Goal: Browse casually

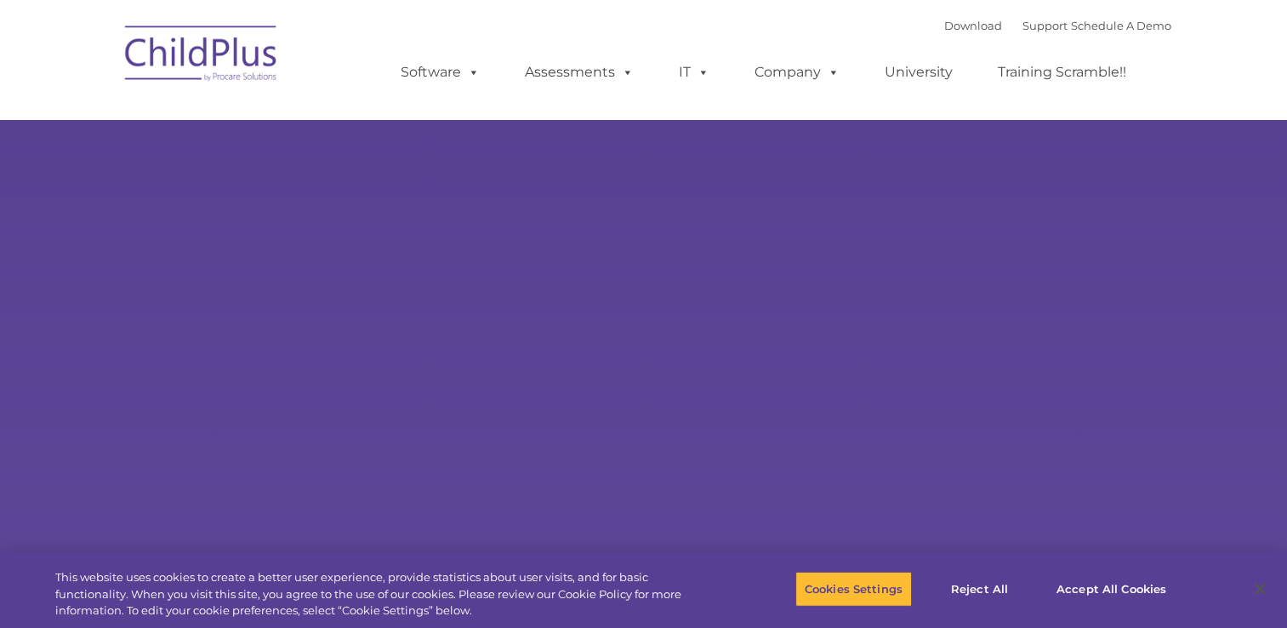
type input ""
select select "MEDIUM"
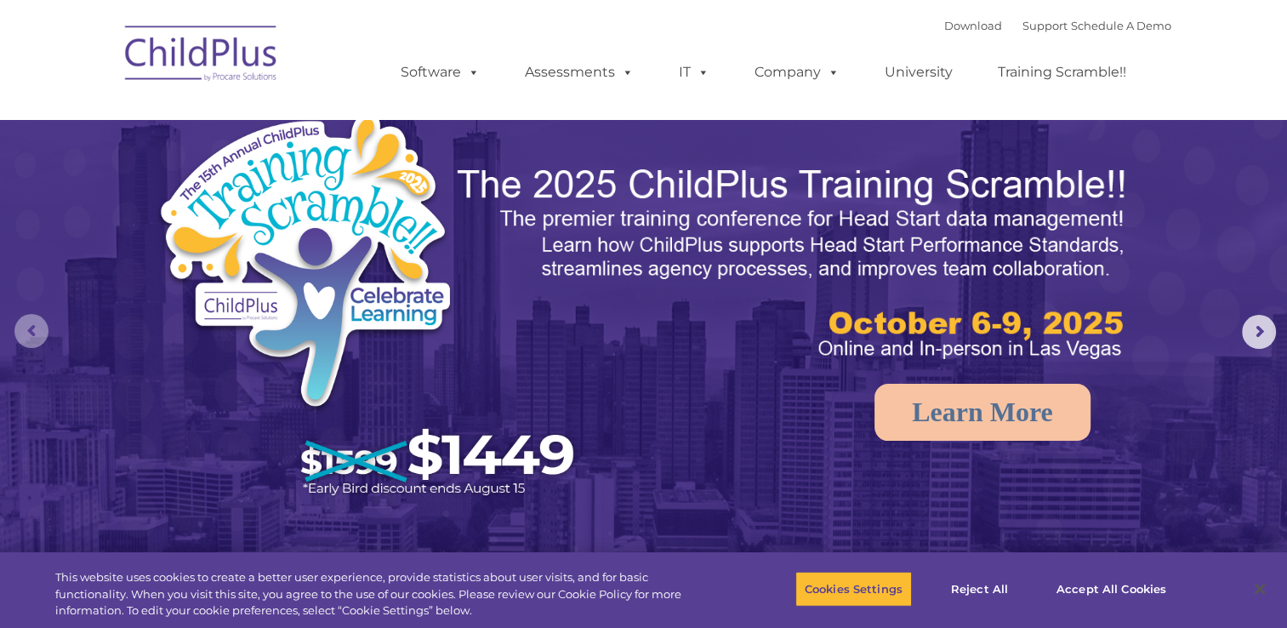
click at [33, 332] on rs-arrow at bounding box center [31, 331] width 34 height 34
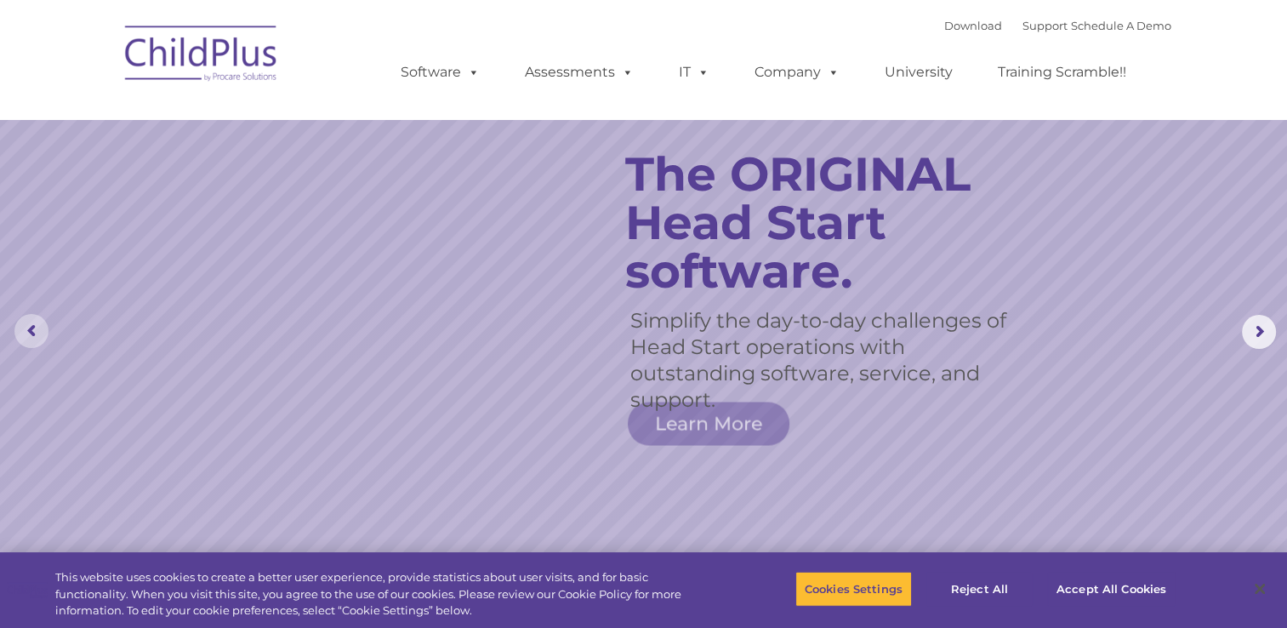
click at [37, 330] on rs-arrow at bounding box center [31, 331] width 34 height 34
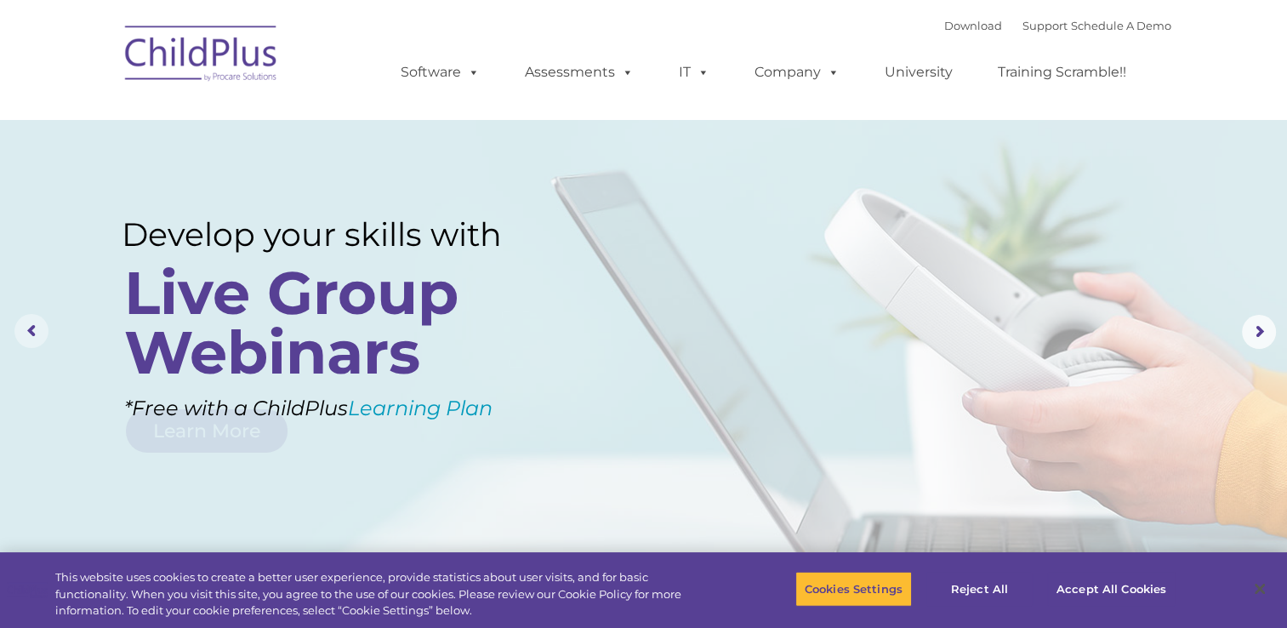
click at [37, 330] on rs-arrow at bounding box center [31, 331] width 34 height 34
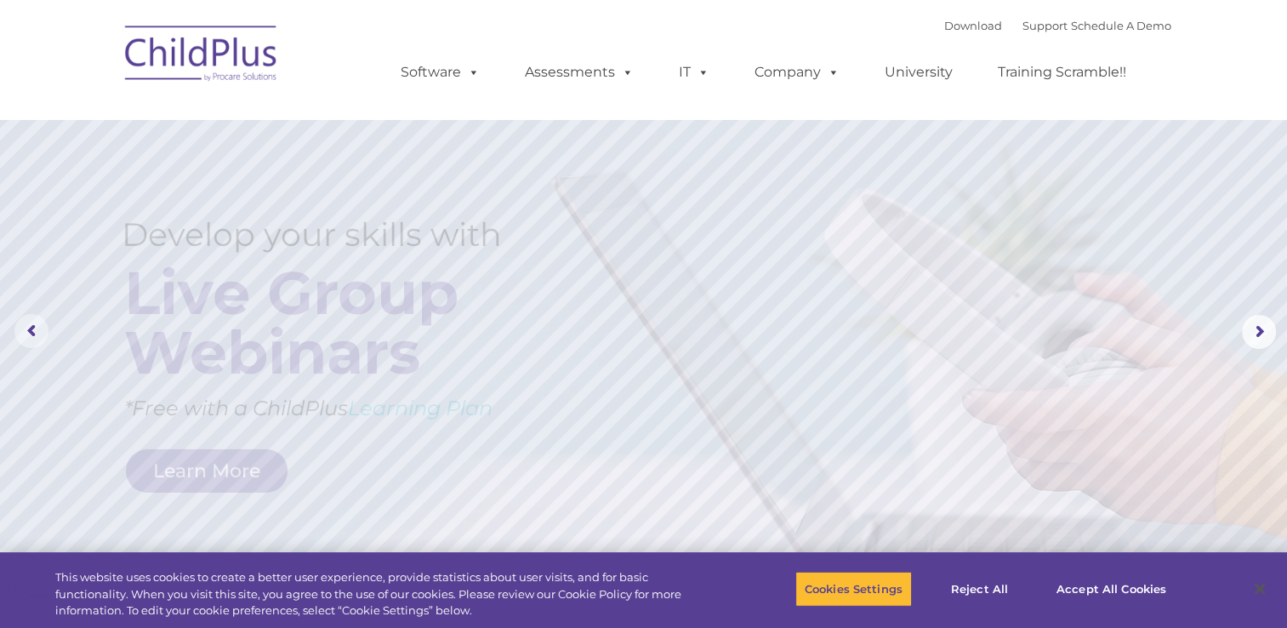
click at [37, 330] on rs-arrow at bounding box center [31, 331] width 34 height 34
